Goal: Use online tool/utility: Use online tool/utility

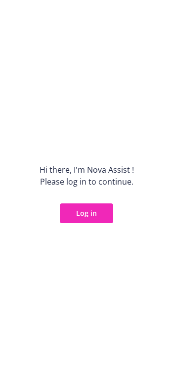
click at [88, 211] on button "Log in" at bounding box center [86, 213] width 53 height 20
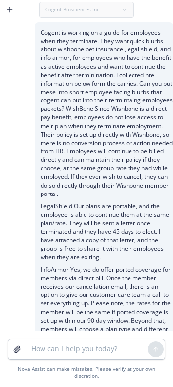
click at [10, 8] on icon "button" at bounding box center [10, 9] width 0 height 4
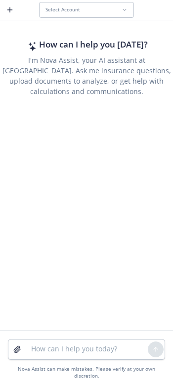
click at [88, 11] on div "Select Account" at bounding box center [84, 9] width 76 height 6
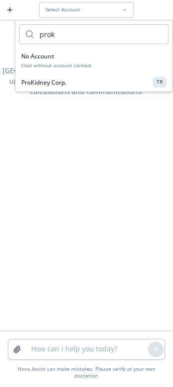
type input "prok"
click at [72, 80] on div "ProKidney Corp. TR" at bounding box center [93, 82] width 145 height 10
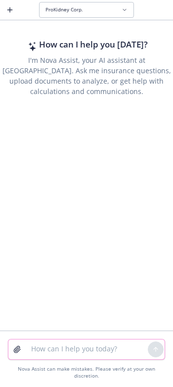
click at [60, 354] on textarea at bounding box center [86, 349] width 123 height 20
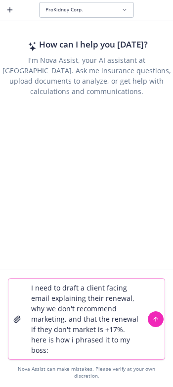
type textarea "I need to draft a client facing email explaining their renewal, why we don't re…"
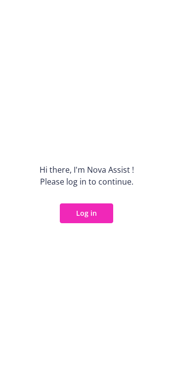
click at [99, 224] on div "Hi there, I ' m Nova Assist ! Please log in to continue. Log in" at bounding box center [86, 193] width 173 height 387
click at [96, 216] on button "Log in" at bounding box center [86, 213] width 53 height 20
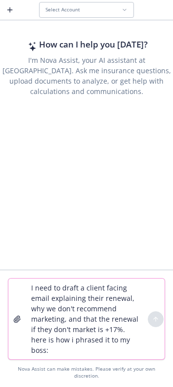
click at [95, 359] on textarea "I need to draft a client facing email explaining their renewal, why we don't re…" at bounding box center [86, 319] width 123 height 81
paste textarea "LB, Just keeping you updated—see below following my convo with Lara-Ashley. Lar…"
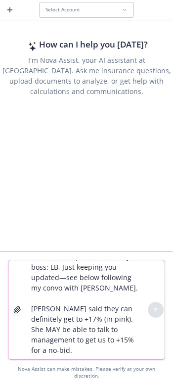
drag, startPoint x: 66, startPoint y: 299, endPoint x: 31, endPoint y: 300, distance: 35.1
click at [31, 300] on textarea "I need to draft a client facing email explaining their renewal, why we don't re…" at bounding box center [86, 309] width 123 height 99
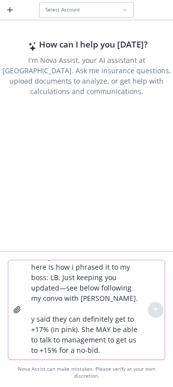
scroll to position [75, 0]
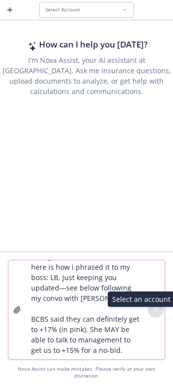
click at [132, 339] on textarea "I need to draft a client facing email explaining their renewal, why we don't re…" at bounding box center [86, 309] width 123 height 99
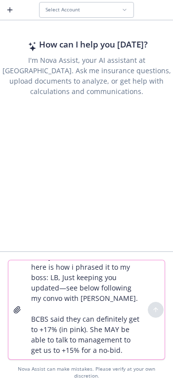
paste textarea "The interesting piece is that they didn’t blend the renewal increases across al…"
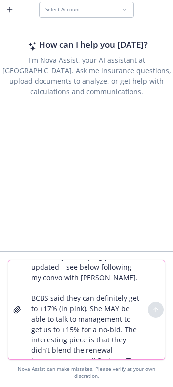
scroll to position [227, 0]
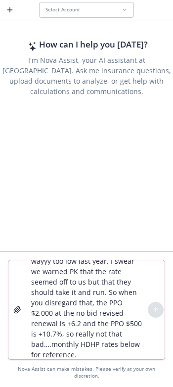
click at [129, 359] on textarea "I need to draft a client facing email explaining their renewal, why we don't re…" at bounding box center [86, 309] width 123 height 99
paste textarea "I’m drafting an email to send to Rotha and April and will mirror your other cli…"
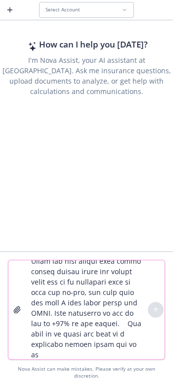
scroll to position [351, 0]
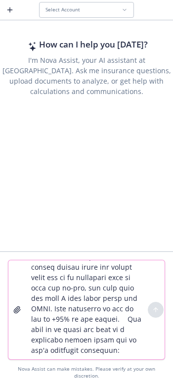
type textarea "I need to draft a client facing email explaining their renewal, why we don't re…"
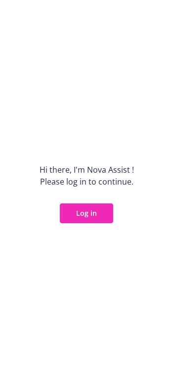
drag, startPoint x: 108, startPoint y: 201, endPoint x: 101, endPoint y: 209, distance: 10.5
click at [108, 202] on div "Hi there, I ' m Nova Assist ! Please log in to continue. Log in" at bounding box center [86, 193] width 173 height 387
click at [101, 209] on button "Log in" at bounding box center [86, 213] width 53 height 20
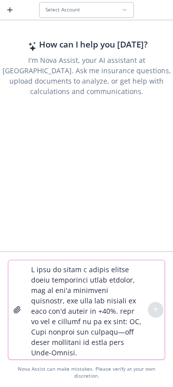
click at [130, 359] on textarea at bounding box center [86, 309] width 123 height 99
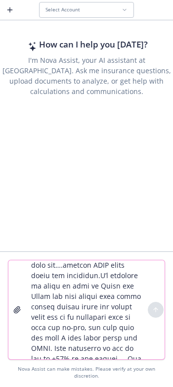
scroll to position [377, 0]
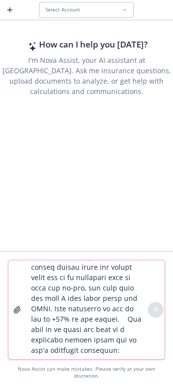
click at [129, 342] on textarea at bounding box center [86, 309] width 123 height 99
click at [121, 336] on textarea at bounding box center [86, 309] width 123 height 99
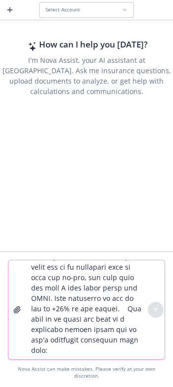
paste textarea "Lore ipsumdo sitame co adi elit seddoeius tem in utlabo etdolo, magn aliq enima…"
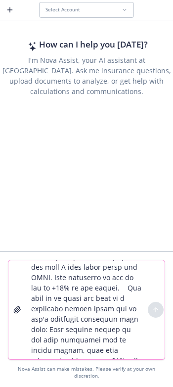
scroll to position [834, 0]
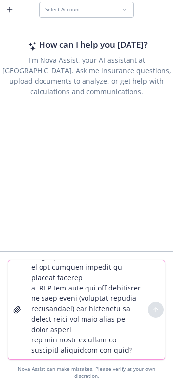
click at [83, 317] on textarea at bounding box center [86, 309] width 123 height 99
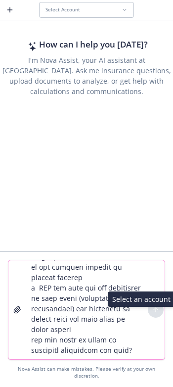
type textarea "L ipsu do sitam c adipis elitse doeiu temporinci utlab etdolor, mag al eni'a mi…"
click at [156, 318] on div at bounding box center [156, 310] width 16 height 16
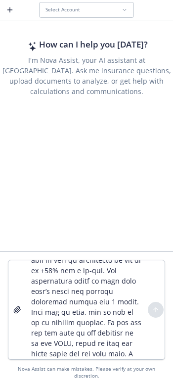
scroll to position [0, 0]
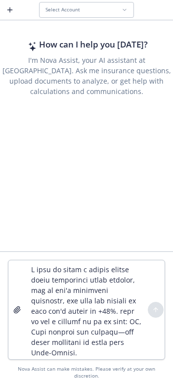
click at [60, 8] on span "Select Account" at bounding box center [63, 9] width 35 height 6
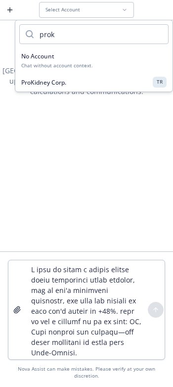
type input "prok"
click at [64, 83] on span "ProKidney Corp." at bounding box center [43, 82] width 45 height 8
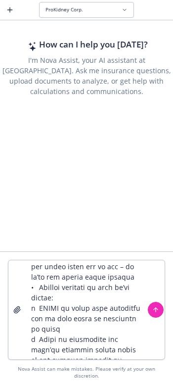
scroll to position [855, 0]
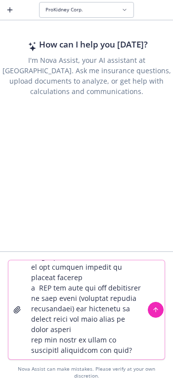
click at [162, 318] on button "submit" at bounding box center [156, 310] width 16 height 16
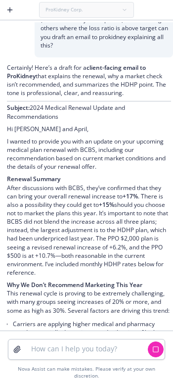
scroll to position [479, 0]
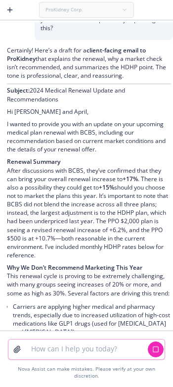
click at [55, 359] on textarea at bounding box center [86, 349] width 123 height 20
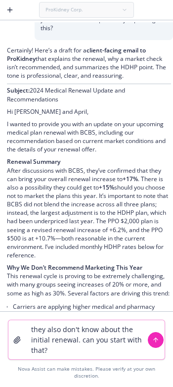
type textarea "they also don't know about the initial renewal. can you start with that?"
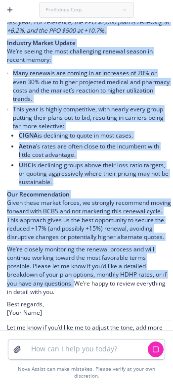
scroll to position [1446, 0]
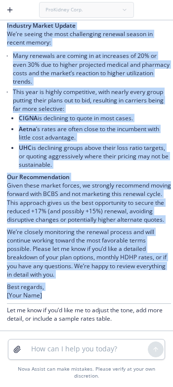
drag, startPoint x: 7, startPoint y: 182, endPoint x: 69, endPoint y: 300, distance: 133.7
click at [69, 300] on div "Absolutely! Here’s a more comprehensive draft, starting with an explanation of …" at bounding box center [89, 22] width 164 height 605
copy div "I wanted to provide an overview of your upcoming BCBS medical renewal, our nego…"
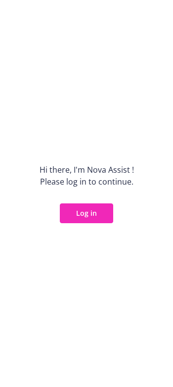
click at [89, 211] on button "Log in" at bounding box center [86, 213] width 53 height 20
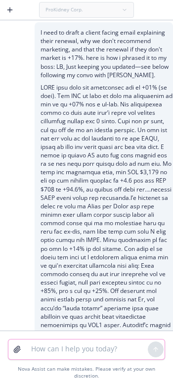
click at [46, 355] on textarea at bounding box center [86, 349] width 123 height 20
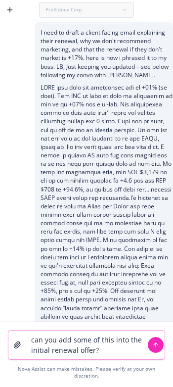
paste textarea "Underwriting Notes: • MLR: 99.6% • Subs/Mems:224/515 • A/S: 0.934 • Trend: 7.35…"
type textarea "can you add some of this into the initial renewal offer? Underwriting Notes: • …"
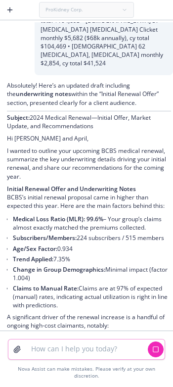
scroll to position [1907, 0]
